Goal: Navigation & Orientation: Understand site structure

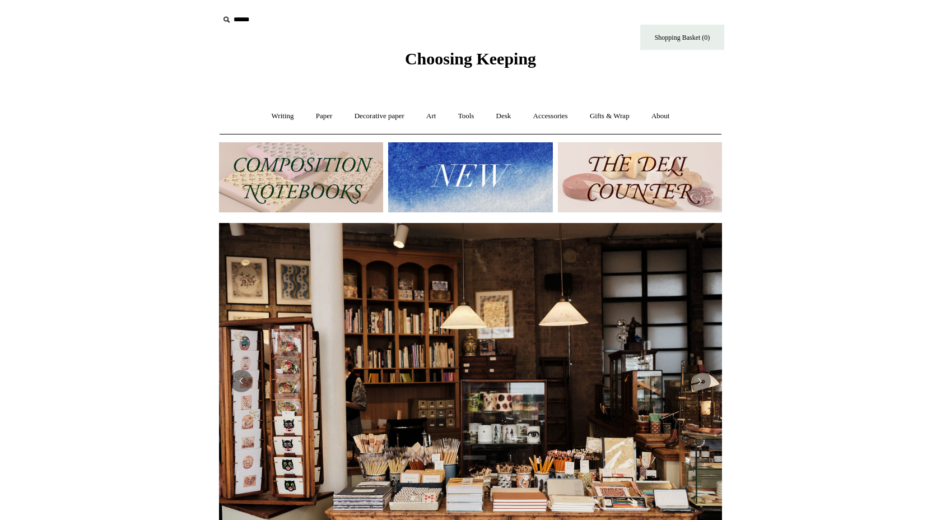
click at [333, 182] on img at bounding box center [301, 177] width 164 height 70
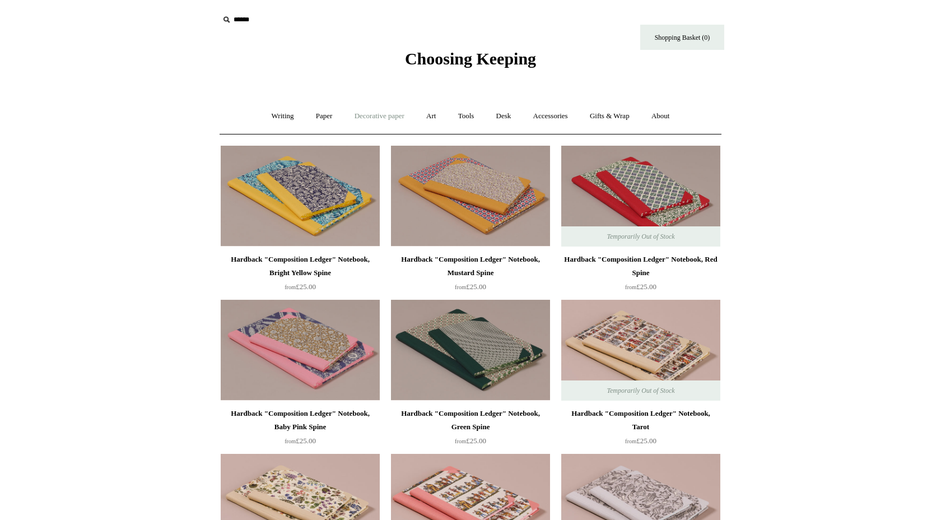
click at [362, 118] on link "Decorative paper +" at bounding box center [379, 116] width 70 height 30
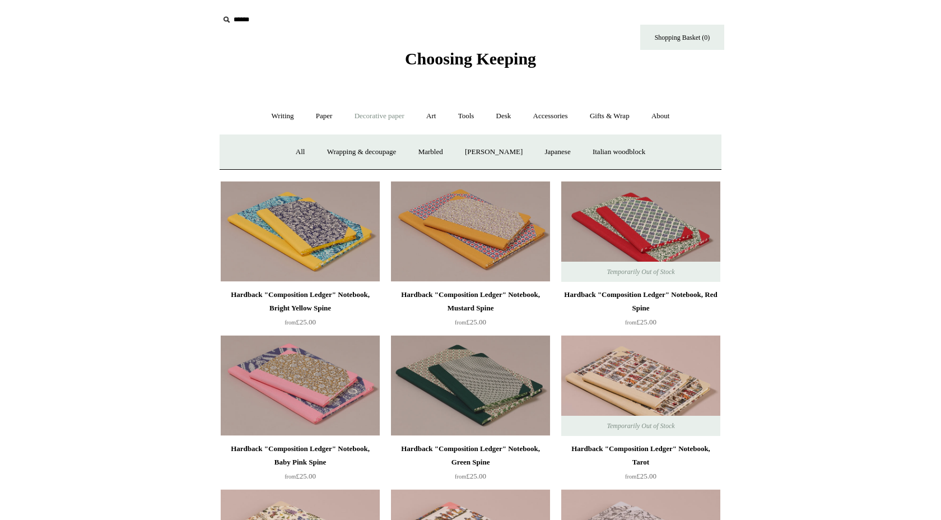
click at [456, 48] on div "Choosing Keeping" at bounding box center [470, 34] width 560 height 69
click at [286, 115] on link "Writing +" at bounding box center [282, 116] width 43 height 30
click at [334, 150] on link "Fountain pens +" at bounding box center [333, 152] width 61 height 30
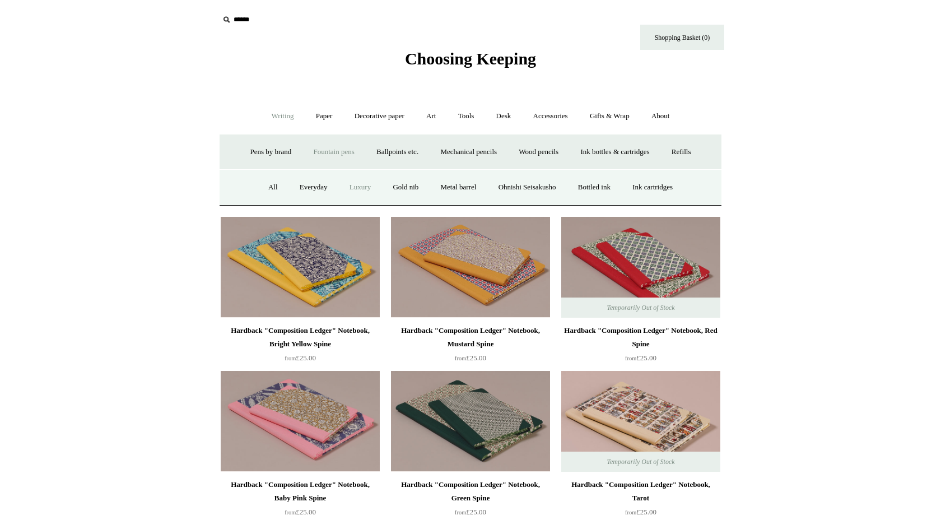
click at [354, 184] on link "Luxury" at bounding box center [359, 187] width 41 height 30
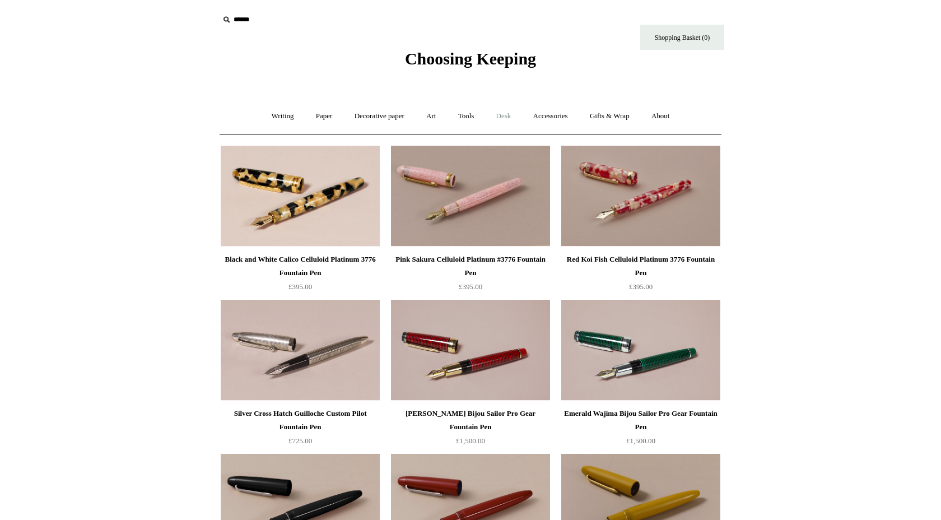
click at [510, 117] on link "Desk +" at bounding box center [503, 116] width 35 height 30
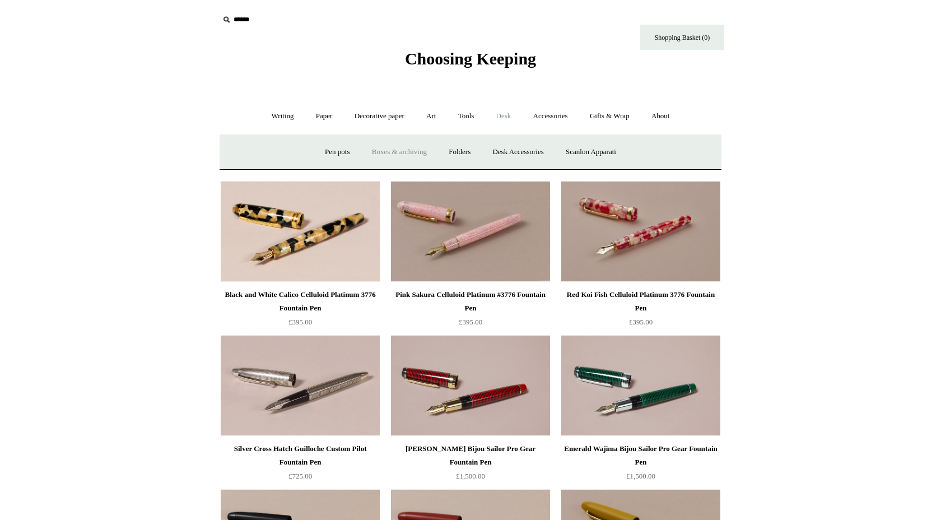
click at [395, 153] on link "Boxes & archiving" at bounding box center [399, 152] width 75 height 30
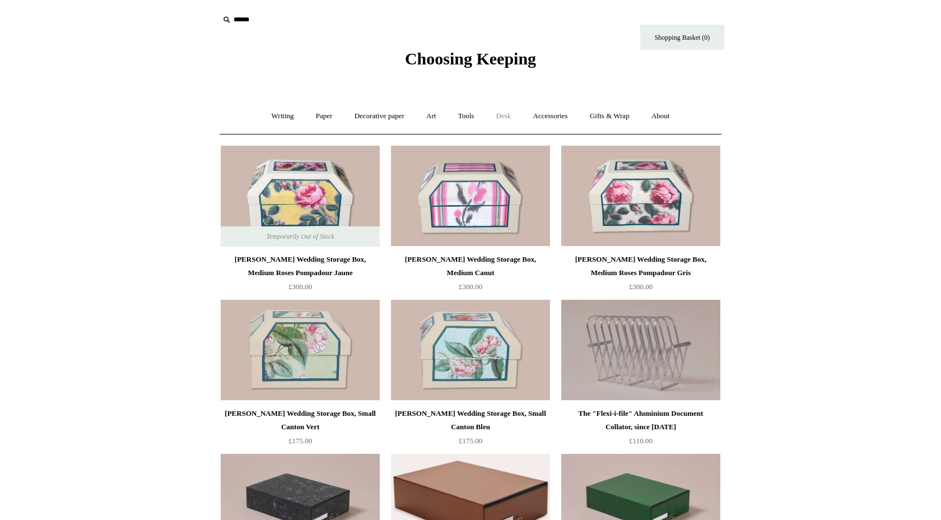
click at [506, 117] on link "Desk +" at bounding box center [503, 116] width 35 height 30
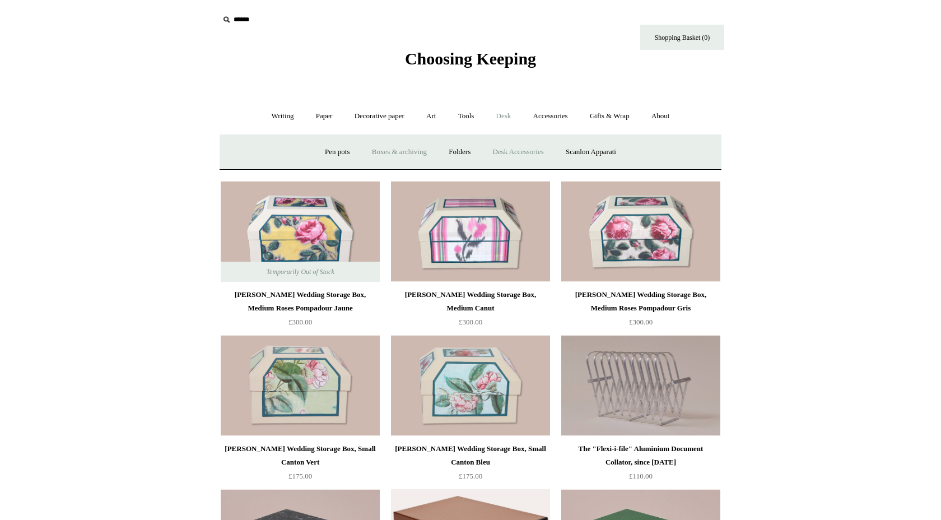
click at [517, 156] on link "Desk Accessories" at bounding box center [517, 152] width 71 height 30
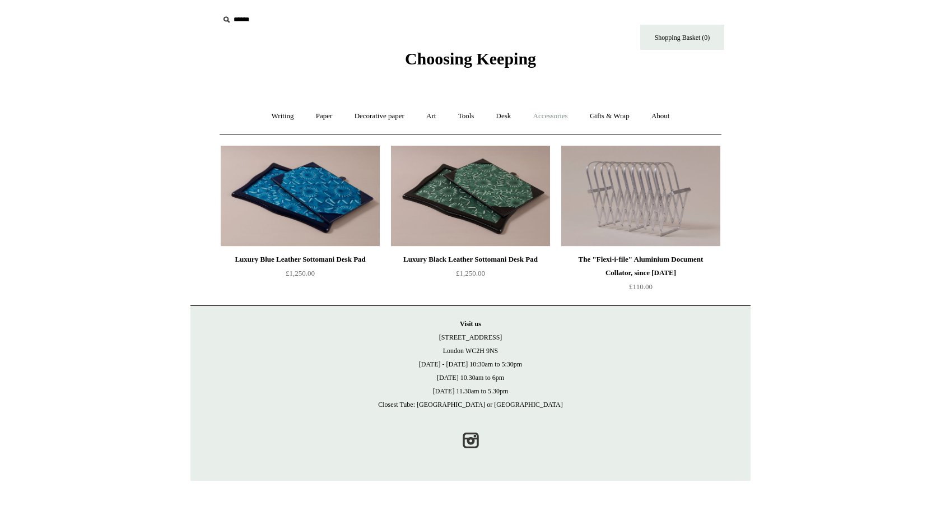
click at [559, 127] on link "Accessories +" at bounding box center [550, 116] width 55 height 30
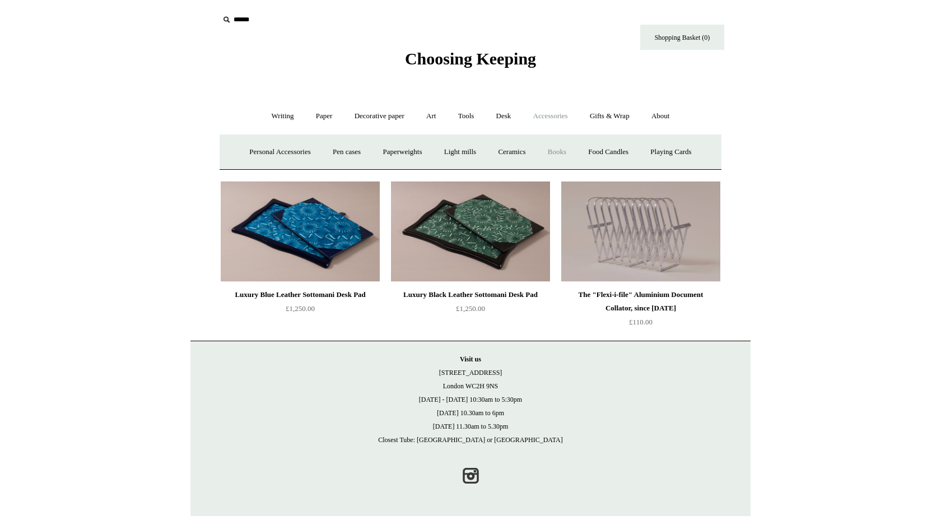
click at [560, 149] on link "Books" at bounding box center [557, 152] width 39 height 30
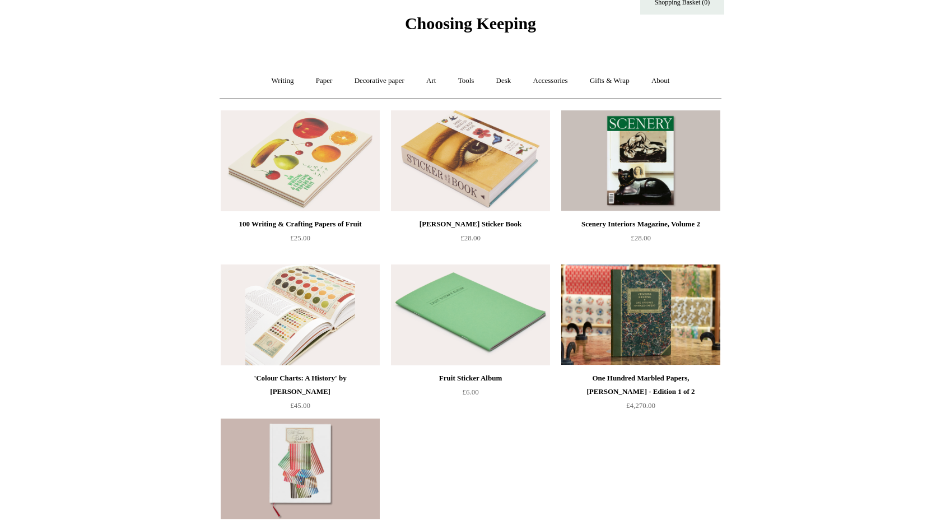
scroll to position [18, 0]
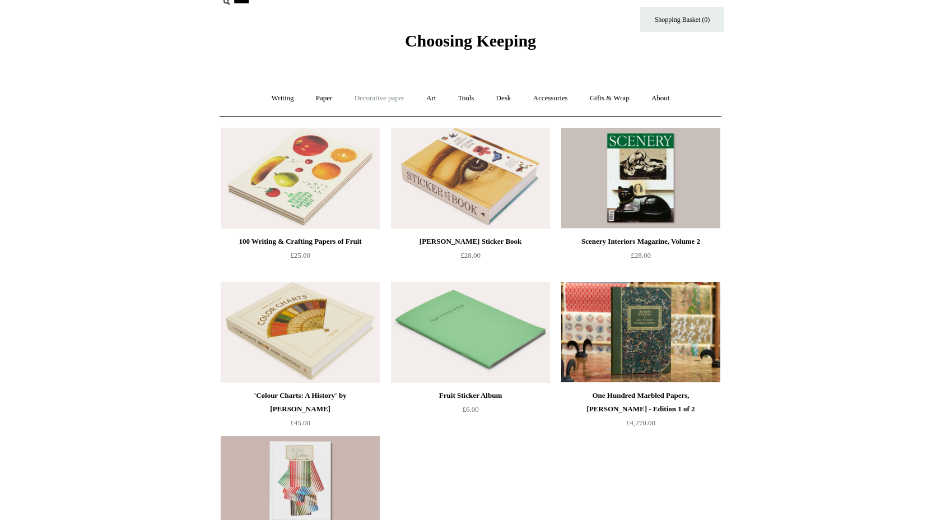
click at [389, 101] on link "Decorative paper +" at bounding box center [379, 98] width 70 height 30
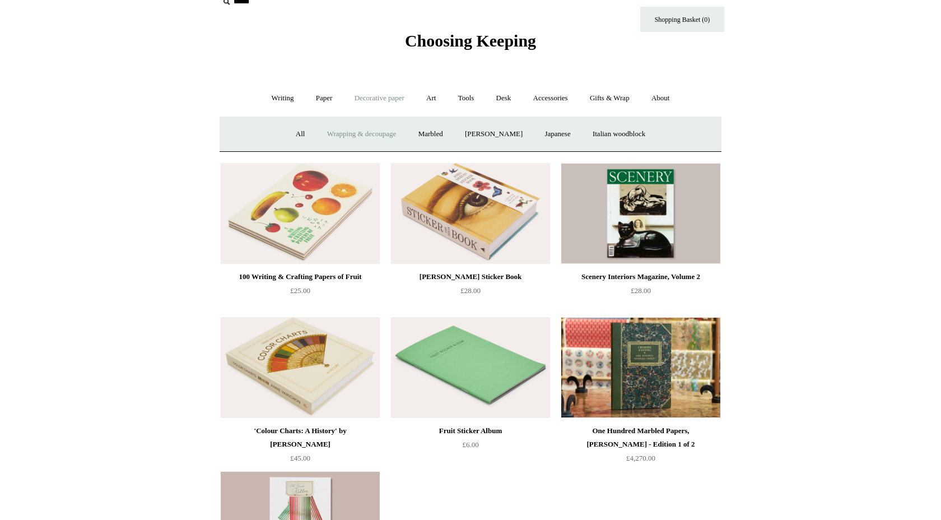
click at [382, 133] on link "Wrapping & decoupage" at bounding box center [362, 134] width 90 height 30
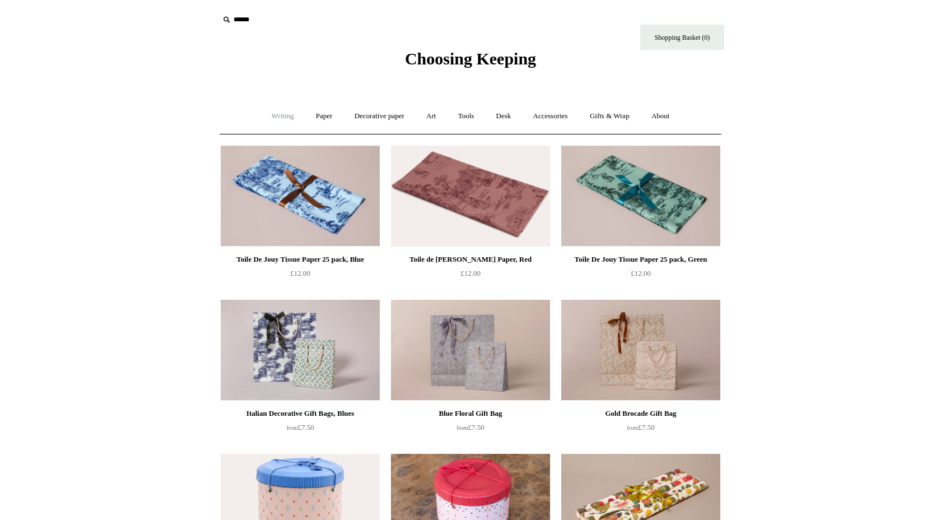
click at [285, 116] on link "Writing +" at bounding box center [282, 116] width 43 height 30
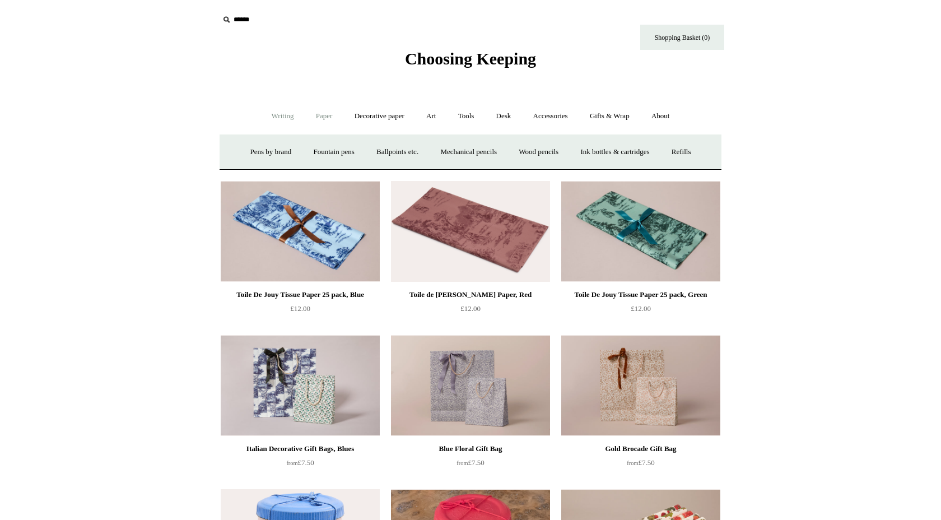
click at [314, 124] on link "Paper +" at bounding box center [324, 116] width 37 height 30
click at [312, 147] on link "Notebooks +" at bounding box center [314, 152] width 52 height 30
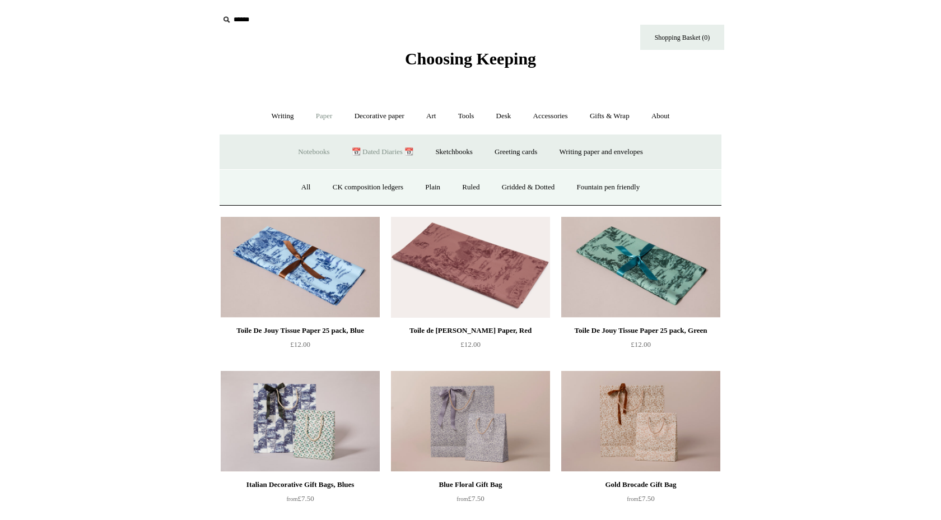
click at [378, 146] on link "📆 Dated Diaries 📆" at bounding box center [383, 152] width 82 height 30
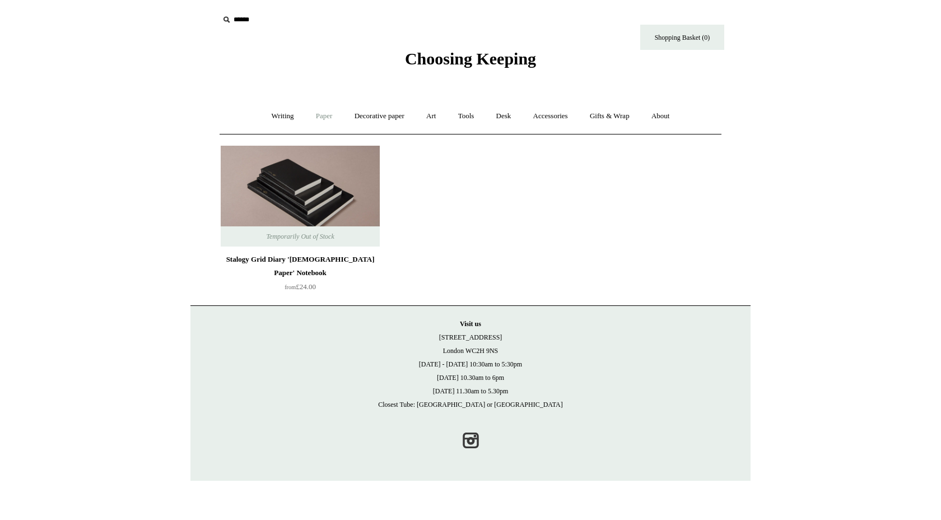
click at [325, 113] on link "Paper +" at bounding box center [324, 116] width 37 height 30
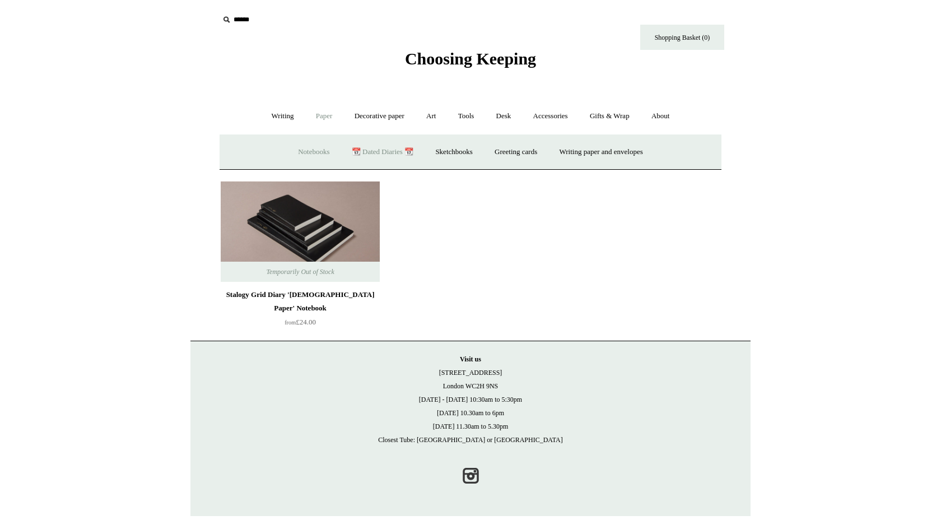
click at [311, 150] on link "Notebooks +" at bounding box center [314, 152] width 52 height 30
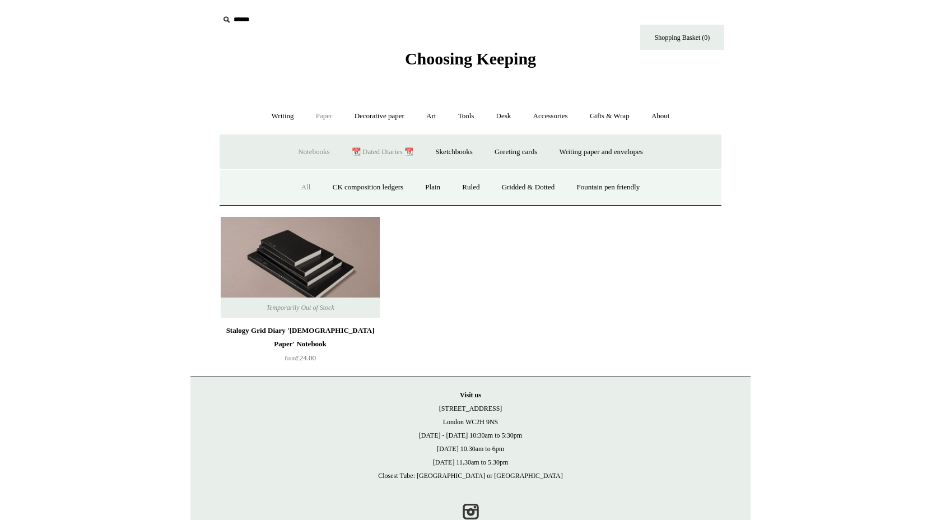
click at [305, 191] on link "All" at bounding box center [306, 187] width 30 height 30
